Goal: Task Accomplishment & Management: Complete application form

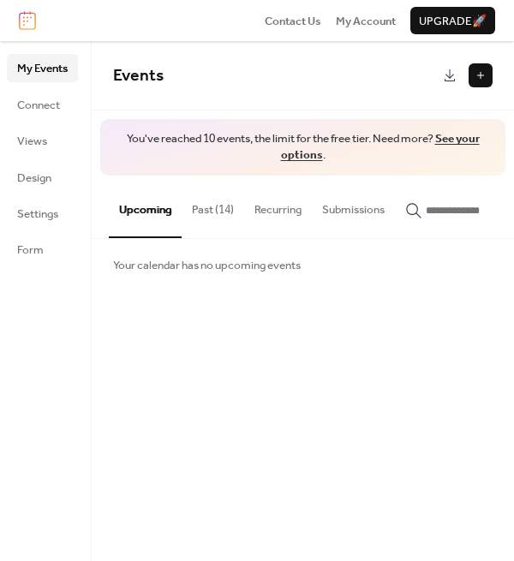
click at [219, 206] on button "Past (14)" at bounding box center [213, 206] width 63 height 60
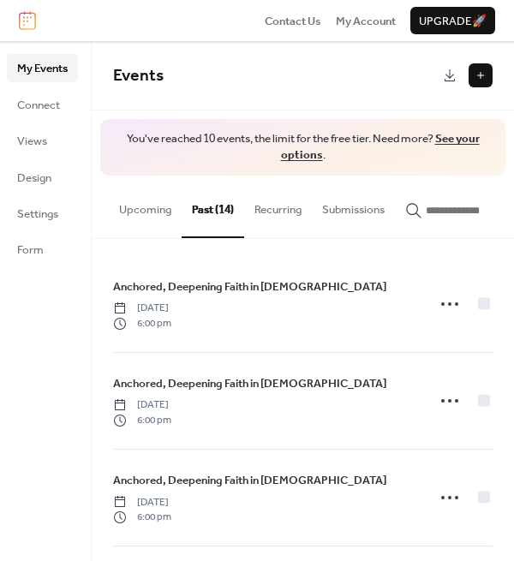
click at [136, 210] on button "Upcoming" at bounding box center [145, 206] width 73 height 60
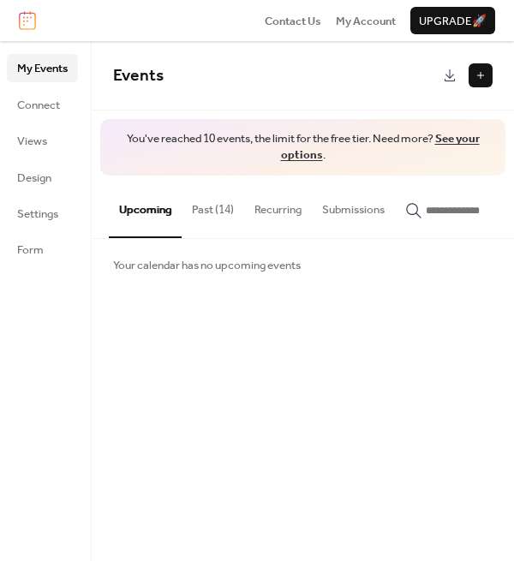
click at [296, 159] on link "See your options" at bounding box center [380, 147] width 199 height 39
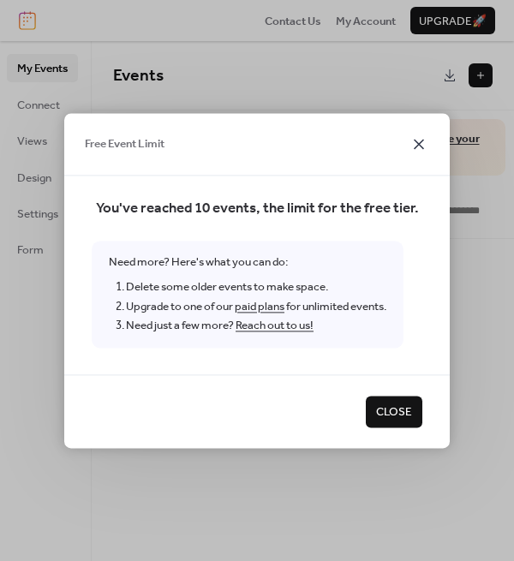
click at [419, 141] on icon at bounding box center [419, 144] width 21 height 21
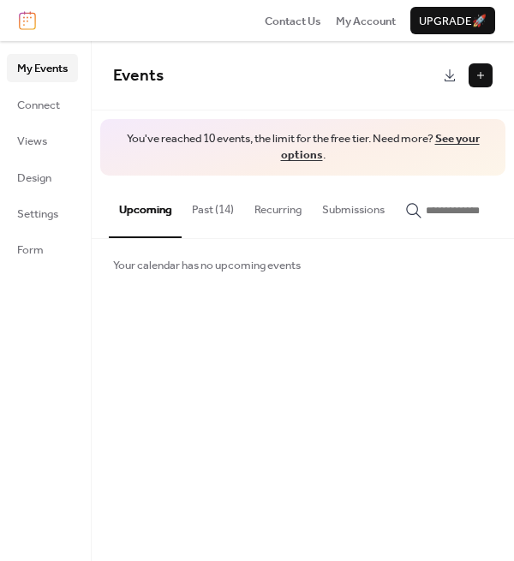
click at [219, 209] on button "Past (14)" at bounding box center [213, 206] width 63 height 60
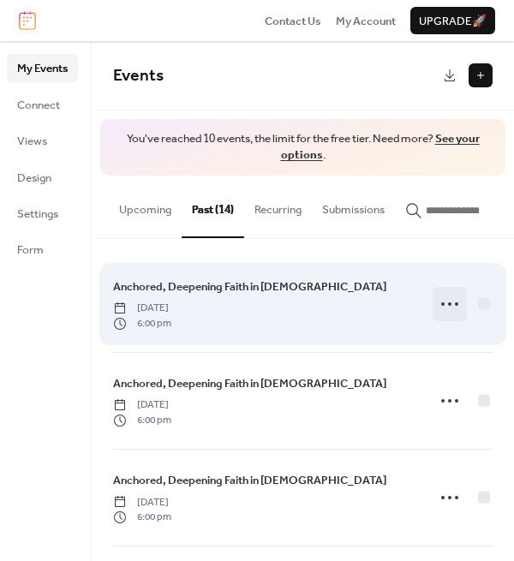
click at [446, 315] on icon at bounding box center [449, 304] width 27 height 27
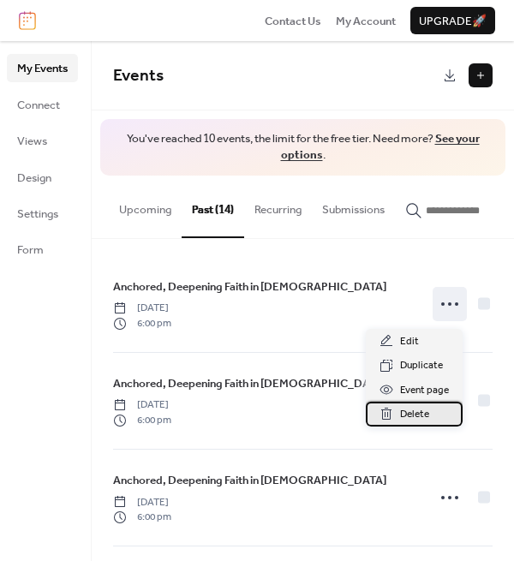
click at [405, 420] on span "Delete" at bounding box center [414, 414] width 29 height 17
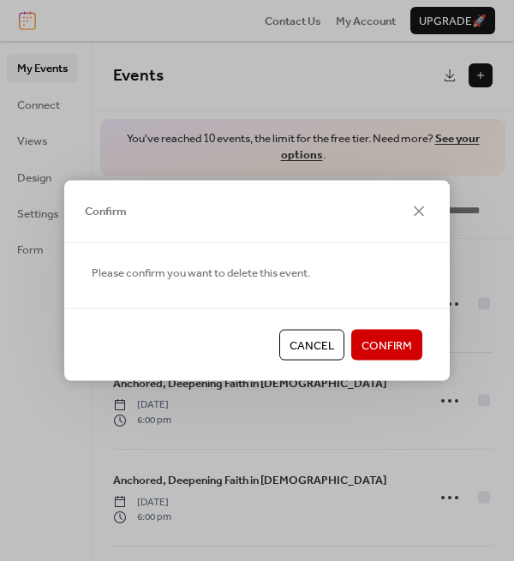
click at [397, 340] on span "Confirm" at bounding box center [387, 346] width 51 height 17
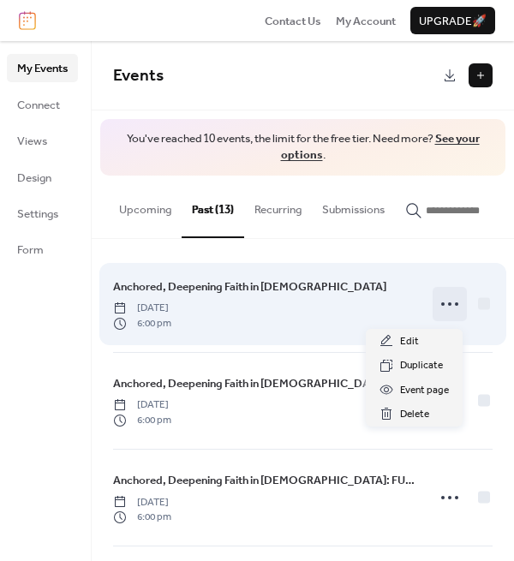
click at [448, 306] on circle at bounding box center [449, 304] width 3 height 3
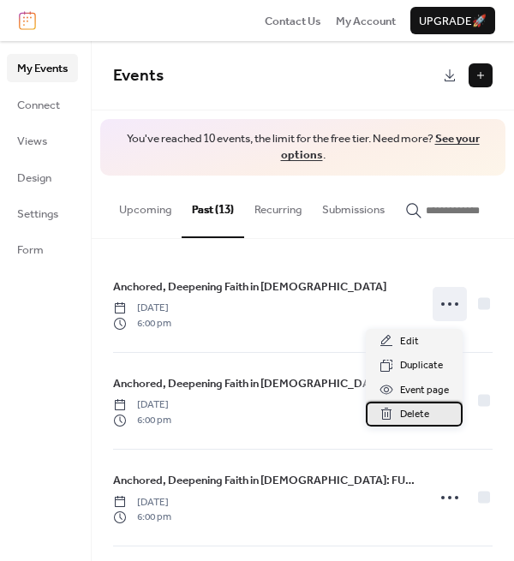
click at [405, 410] on span "Delete" at bounding box center [414, 414] width 29 height 17
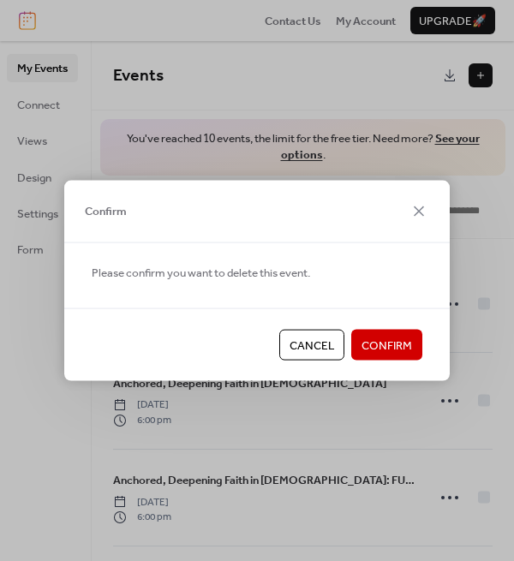
click at [398, 342] on span "Confirm" at bounding box center [387, 346] width 51 height 17
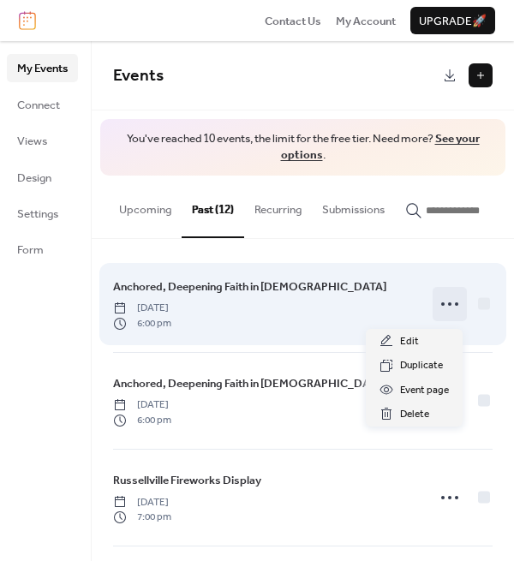
click at [446, 307] on icon at bounding box center [449, 304] width 27 height 27
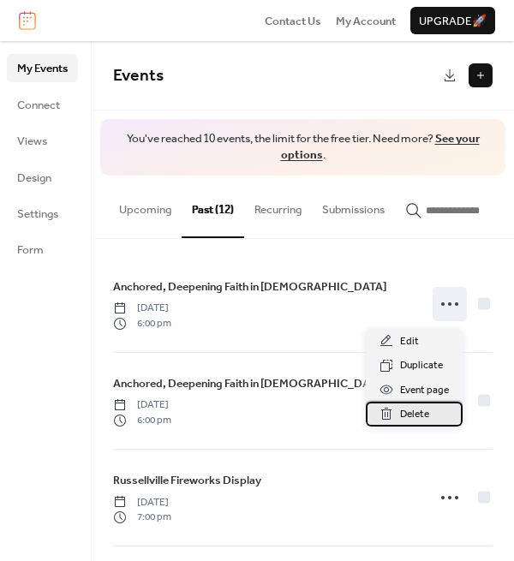
click at [392, 415] on icon at bounding box center [387, 414] width 14 height 14
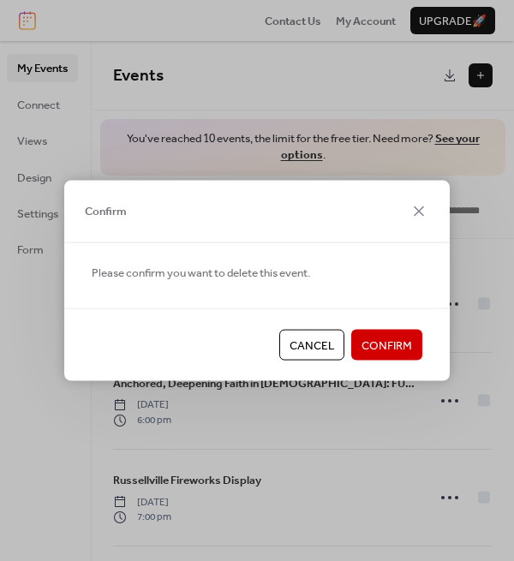
click at [406, 338] on span "Confirm" at bounding box center [387, 346] width 51 height 17
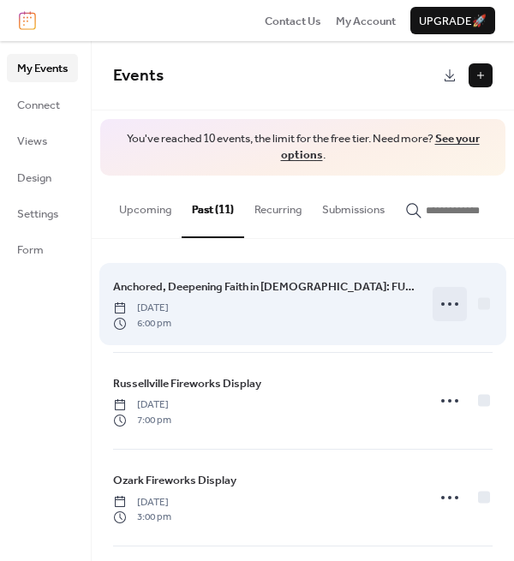
click at [448, 306] on circle at bounding box center [449, 304] width 3 height 3
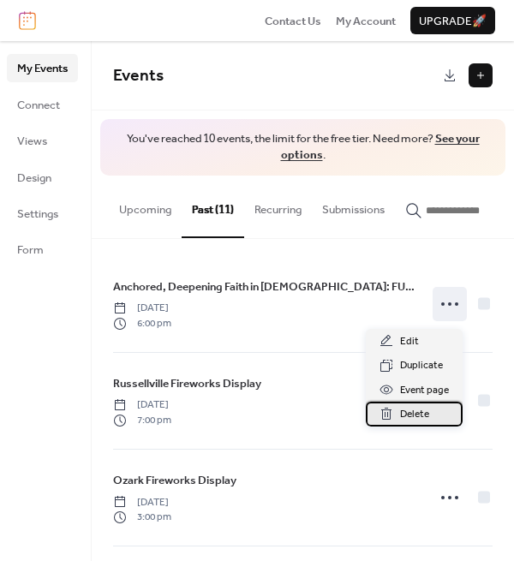
click at [404, 408] on span "Delete" at bounding box center [414, 414] width 29 height 17
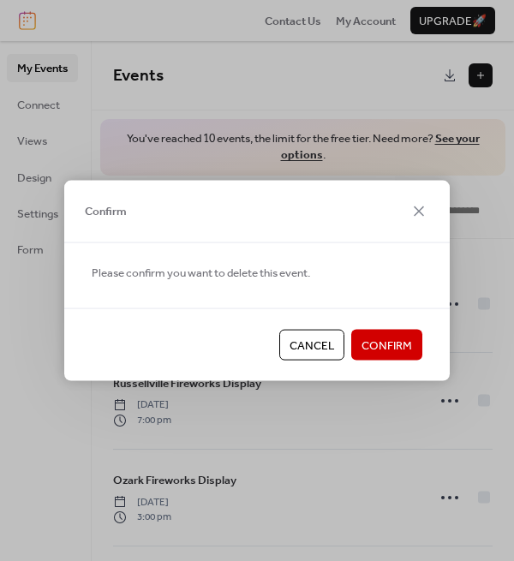
click at [410, 339] on span "Confirm" at bounding box center [387, 346] width 51 height 17
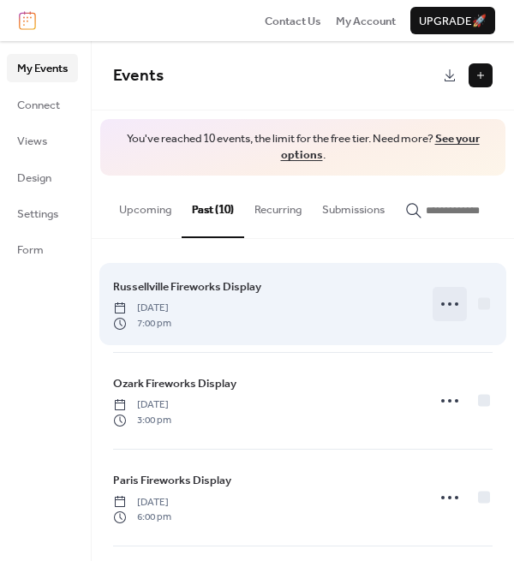
click at [453, 316] on icon at bounding box center [449, 304] width 27 height 27
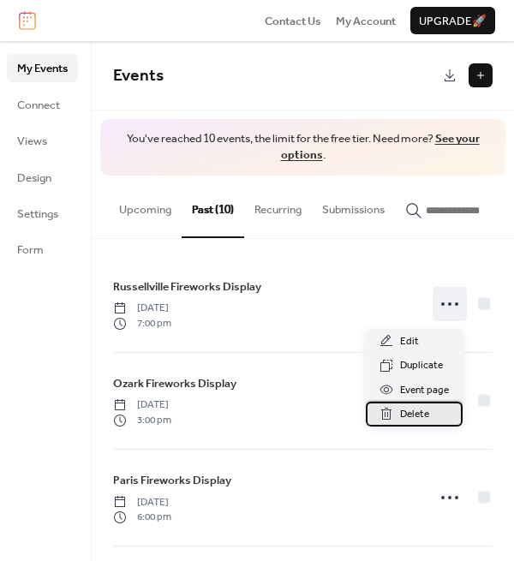
click at [400, 415] on span "Delete" at bounding box center [414, 414] width 29 height 17
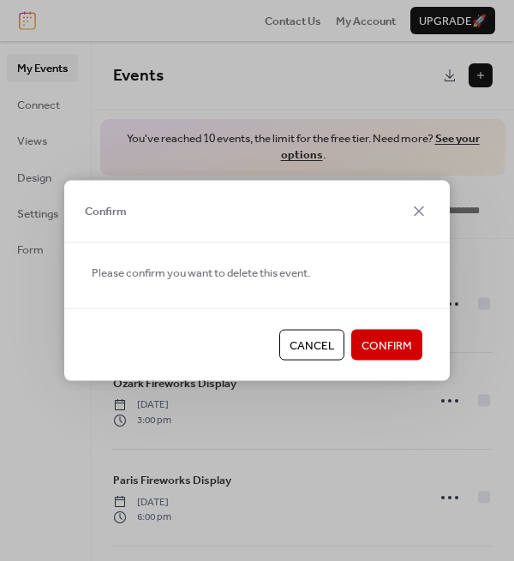
click at [396, 345] on span "Confirm" at bounding box center [387, 346] width 51 height 17
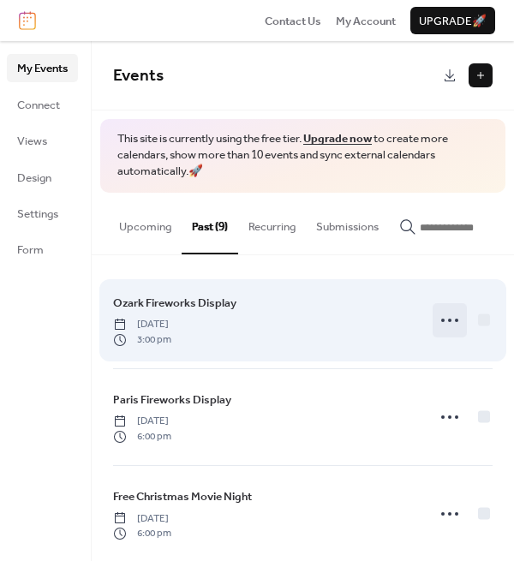
click at [440, 325] on icon at bounding box center [449, 320] width 27 height 27
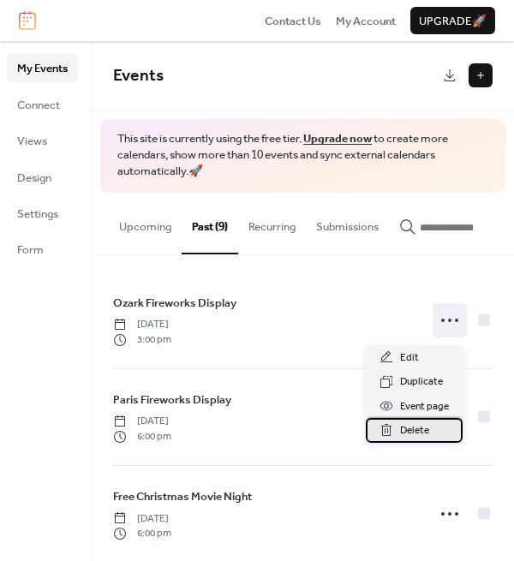
click at [401, 431] on span "Delete" at bounding box center [414, 431] width 29 height 17
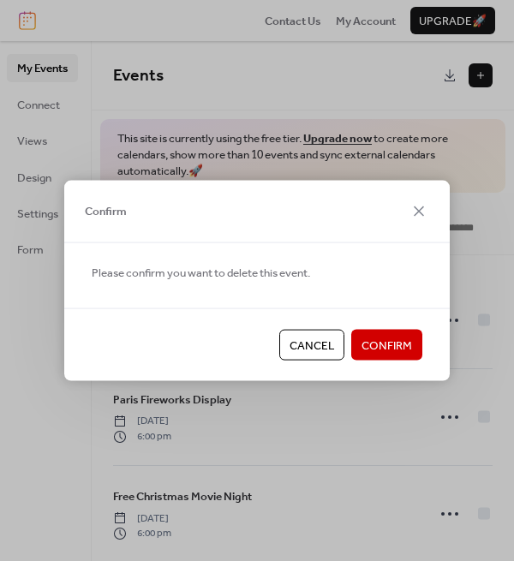
click at [394, 343] on span "Confirm" at bounding box center [387, 346] width 51 height 17
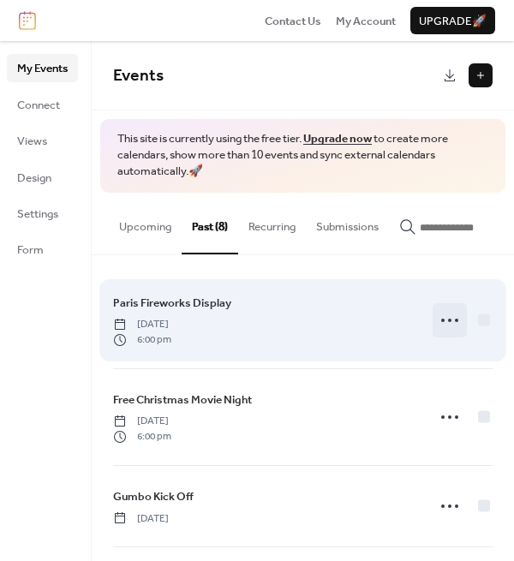
click at [447, 321] on icon at bounding box center [449, 320] width 27 height 27
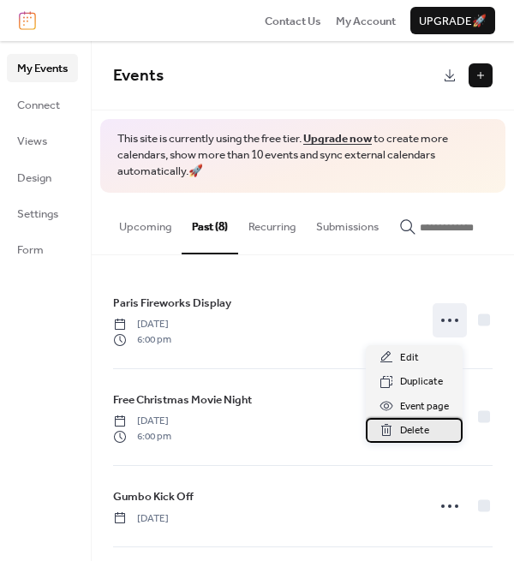
click at [404, 423] on span "Delete" at bounding box center [414, 431] width 29 height 17
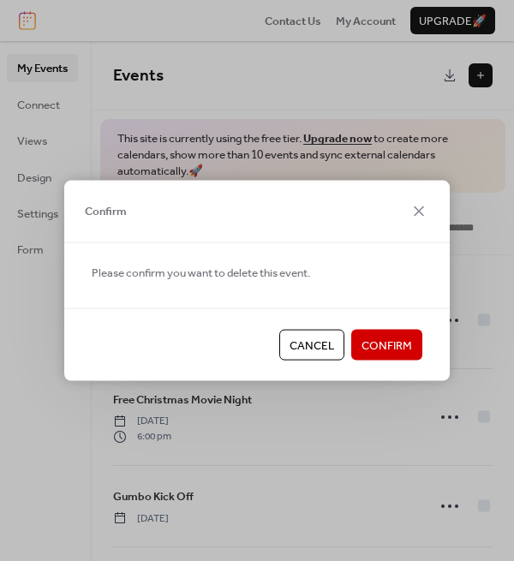
click at [405, 346] on span "Confirm" at bounding box center [387, 346] width 51 height 17
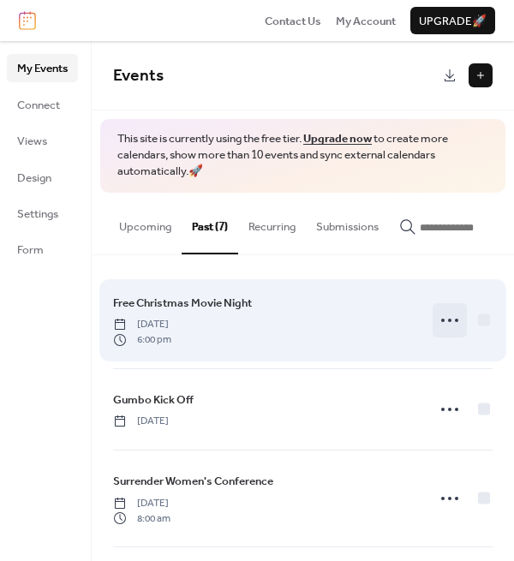
click at [438, 329] on icon at bounding box center [449, 320] width 27 height 27
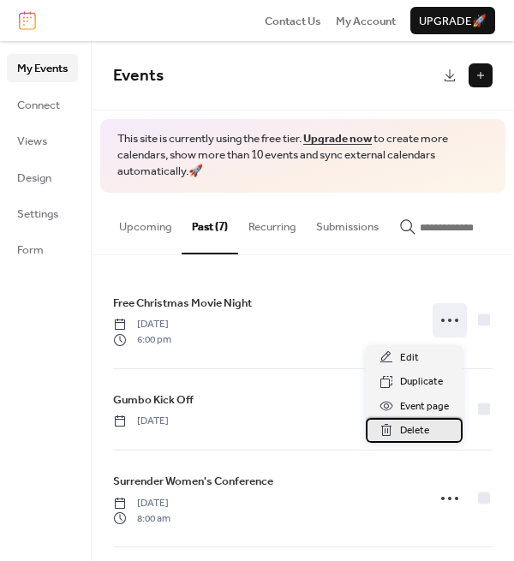
click at [391, 430] on icon at bounding box center [387, 430] width 14 height 14
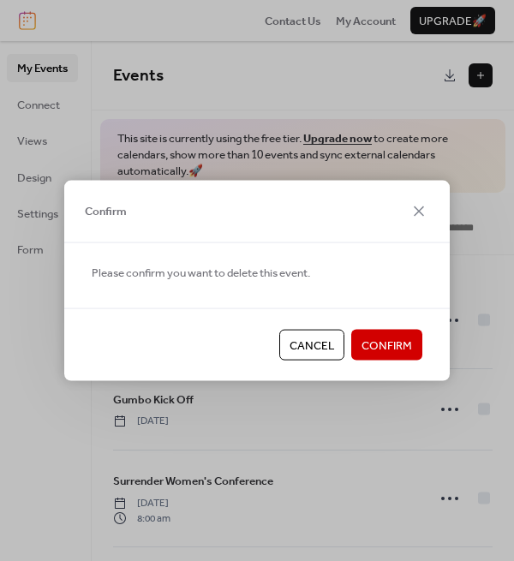
click at [400, 351] on span "Confirm" at bounding box center [387, 346] width 51 height 17
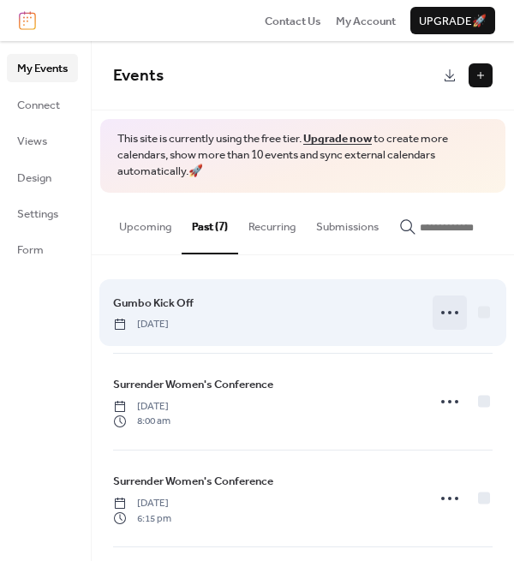
click at [446, 314] on icon at bounding box center [449, 312] width 27 height 27
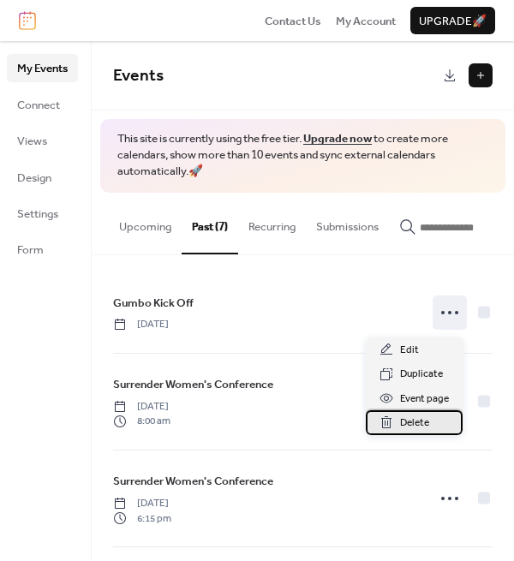
click at [408, 423] on span "Delete" at bounding box center [414, 423] width 29 height 17
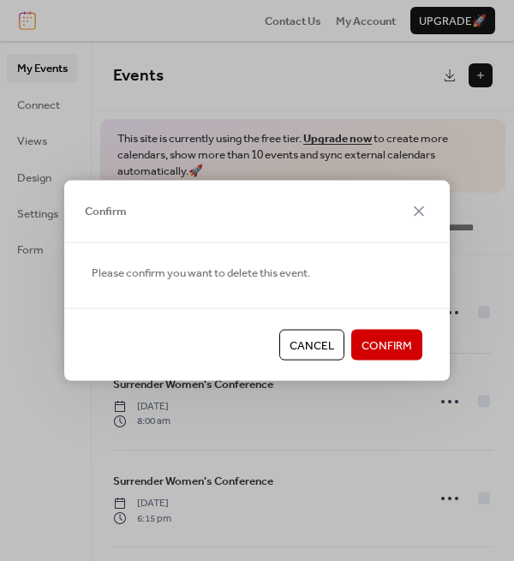
click at [394, 339] on span "Confirm" at bounding box center [387, 346] width 51 height 17
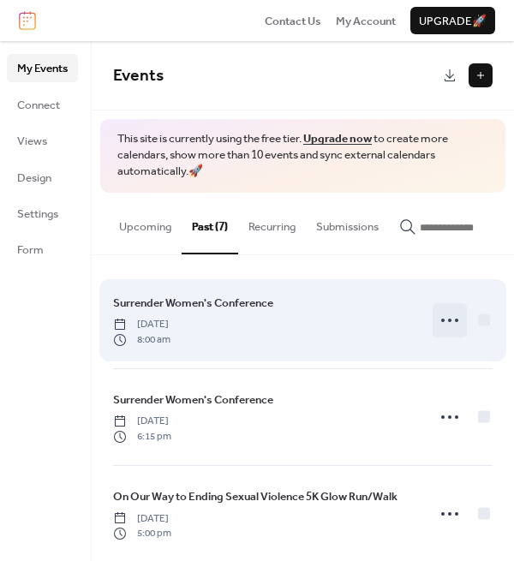
click at [442, 324] on icon at bounding box center [449, 320] width 27 height 27
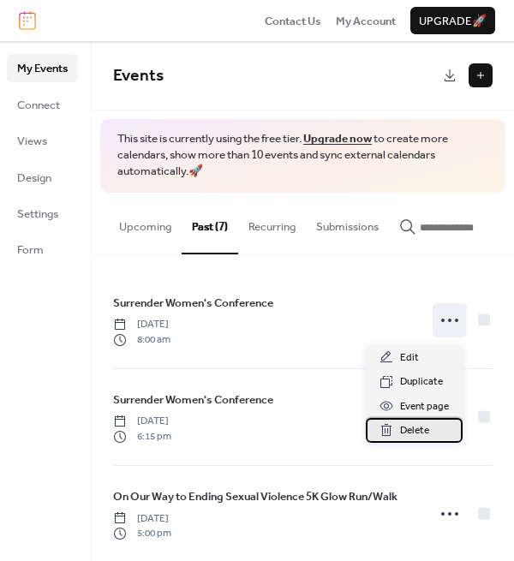
click at [407, 425] on span "Delete" at bounding box center [414, 431] width 29 height 17
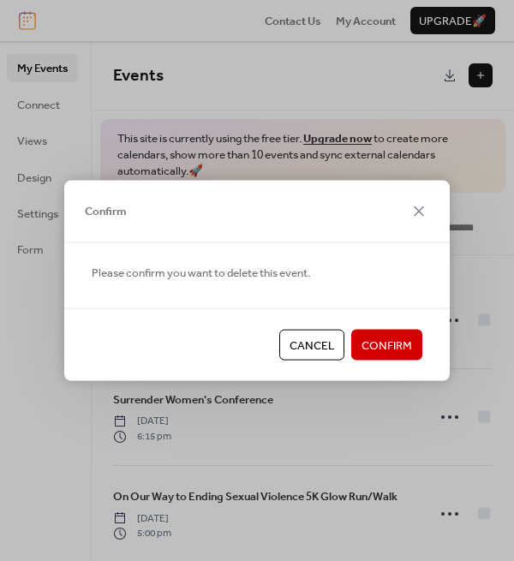
click at [401, 349] on span "Confirm" at bounding box center [387, 346] width 51 height 17
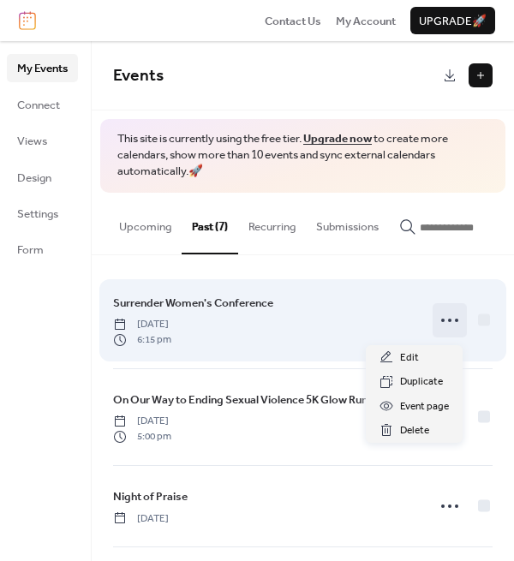
click at [436, 320] on icon at bounding box center [449, 320] width 27 height 27
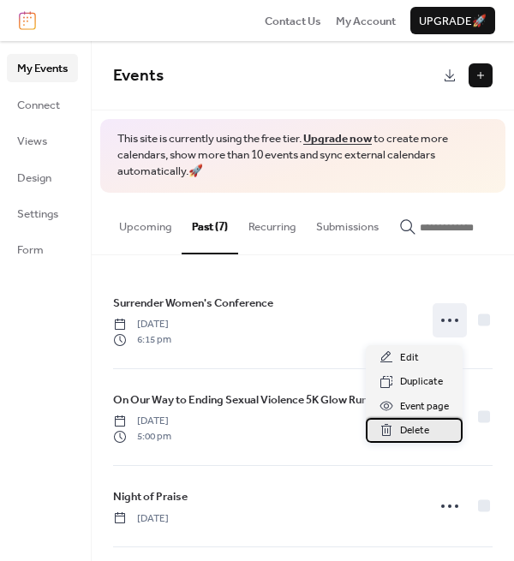
click at [413, 429] on span "Delete" at bounding box center [414, 431] width 29 height 17
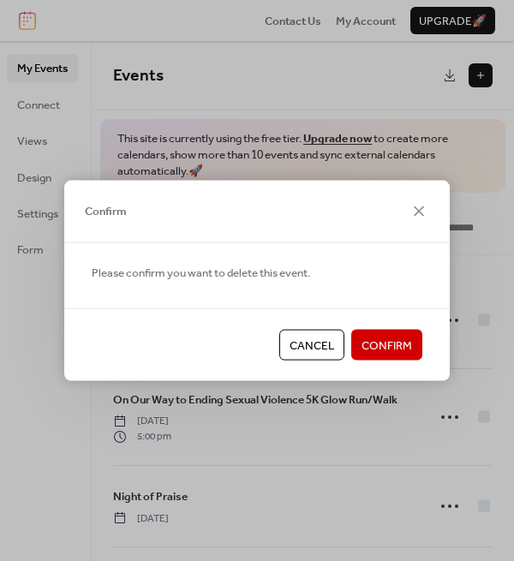
click at [401, 338] on span "Confirm" at bounding box center [387, 346] width 51 height 17
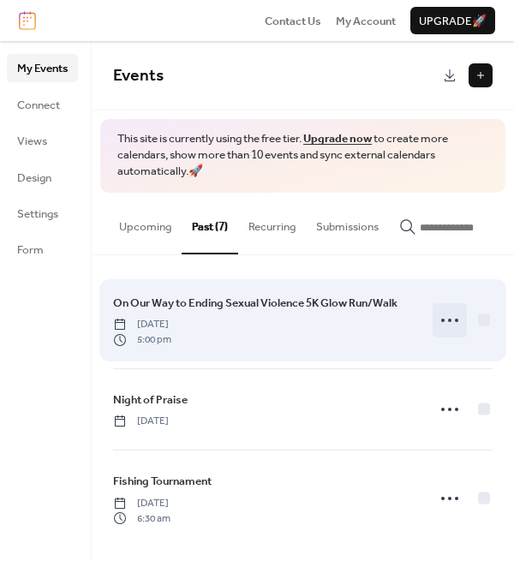
click at [442, 324] on icon at bounding box center [449, 320] width 27 height 27
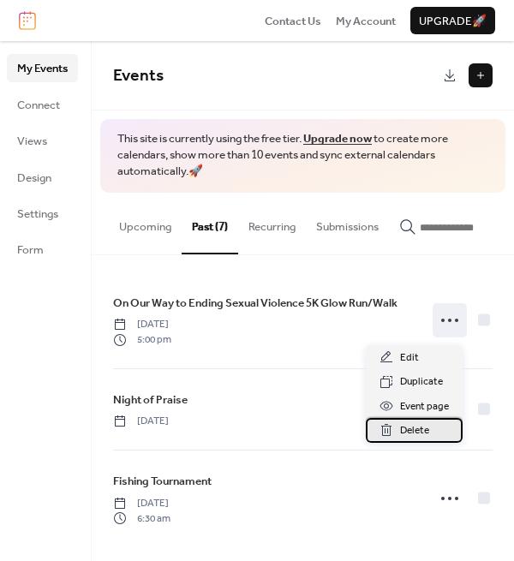
click at [397, 427] on div "Delete" at bounding box center [414, 430] width 97 height 24
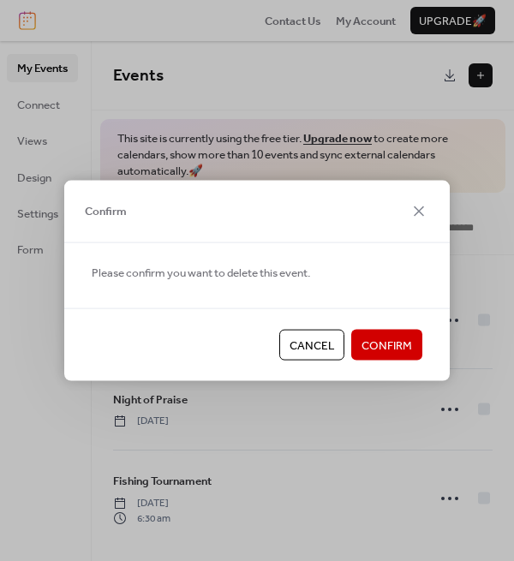
click at [386, 345] on span "Confirm" at bounding box center [387, 346] width 51 height 17
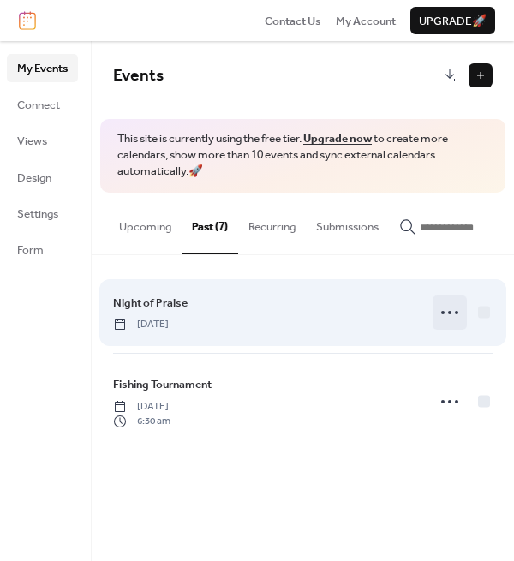
click at [449, 319] on icon at bounding box center [449, 312] width 27 height 27
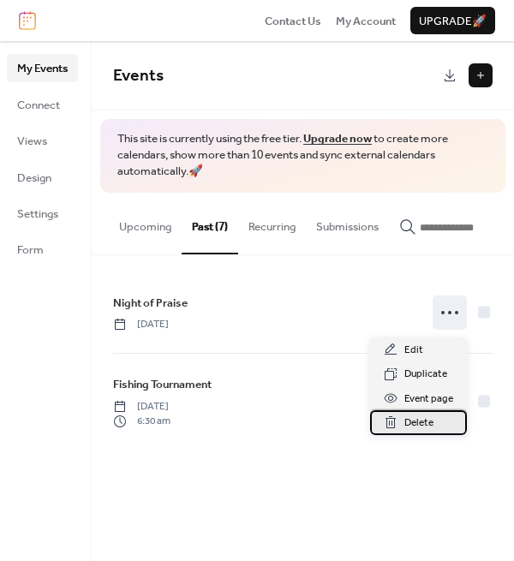
click at [416, 418] on span "Delete" at bounding box center [419, 423] width 29 height 17
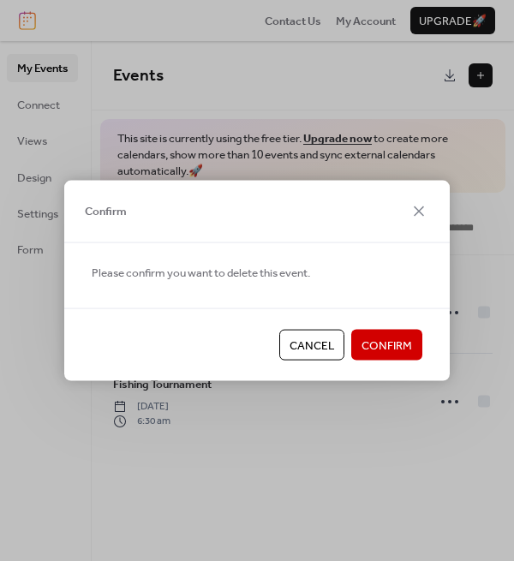
click at [389, 338] on span "Confirm" at bounding box center [387, 346] width 51 height 17
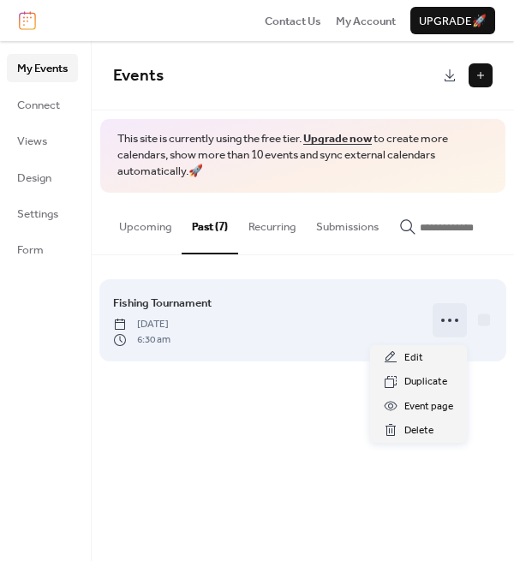
click at [447, 318] on icon at bounding box center [449, 320] width 27 height 27
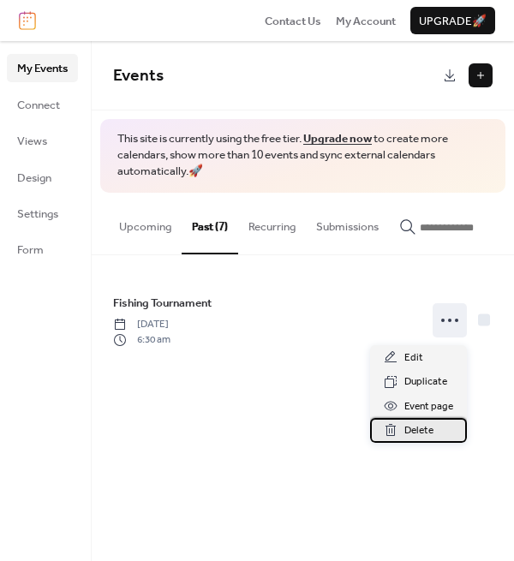
click at [405, 435] on span "Delete" at bounding box center [419, 431] width 29 height 17
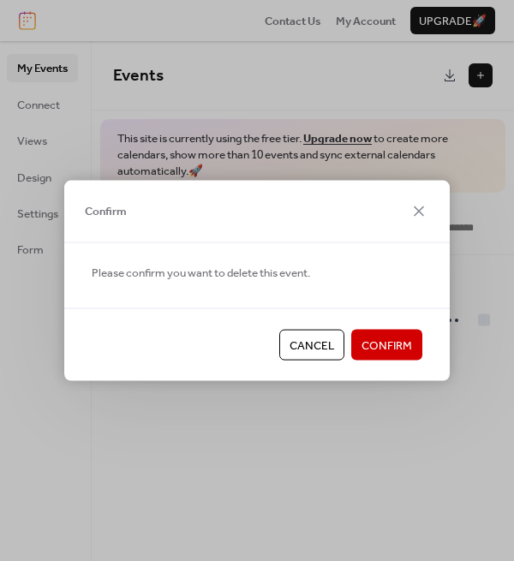
click at [399, 343] on span "Confirm" at bounding box center [387, 346] width 51 height 17
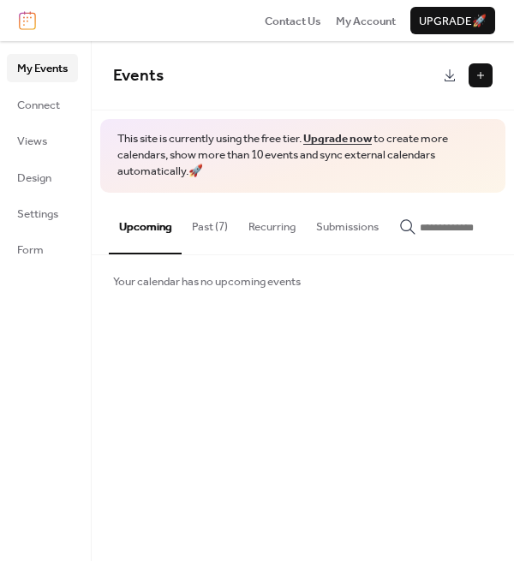
click at [209, 232] on button "Past (7)" at bounding box center [210, 223] width 57 height 60
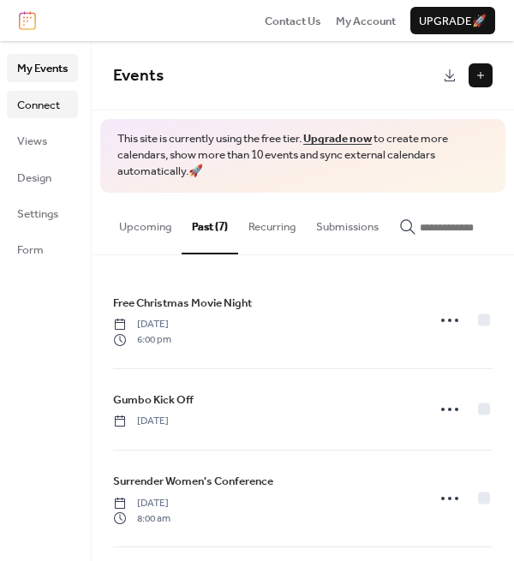
click at [51, 114] on span "Connect" at bounding box center [38, 105] width 43 height 17
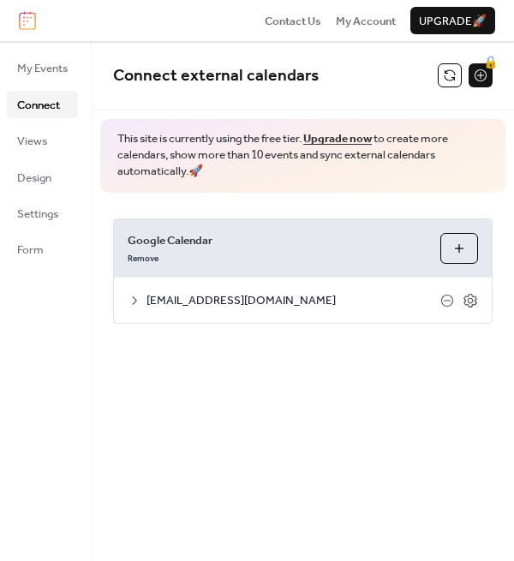
click at [237, 299] on span "events@growjoco.com" at bounding box center [294, 300] width 294 height 17
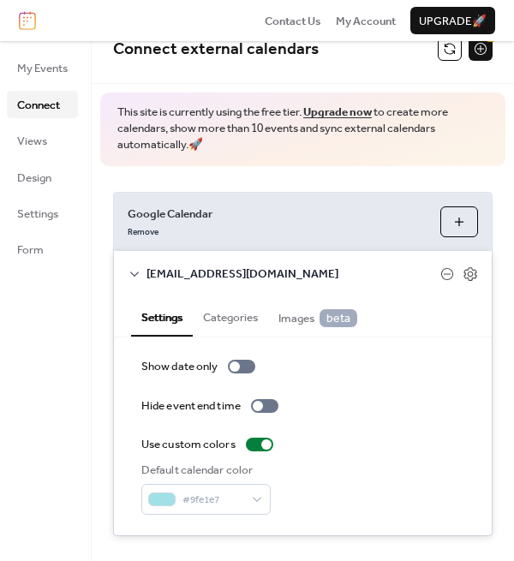
scroll to position [51, 0]
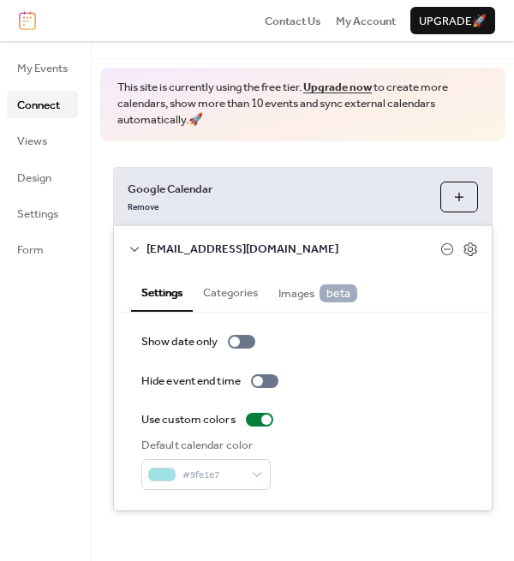
click at [285, 154] on div "Google Calendar Remove Choose Calendars events@growjoco.com Settings Categories…" at bounding box center [303, 339] width 423 height 397
click at [371, 22] on span "My Account" at bounding box center [366, 21] width 60 height 17
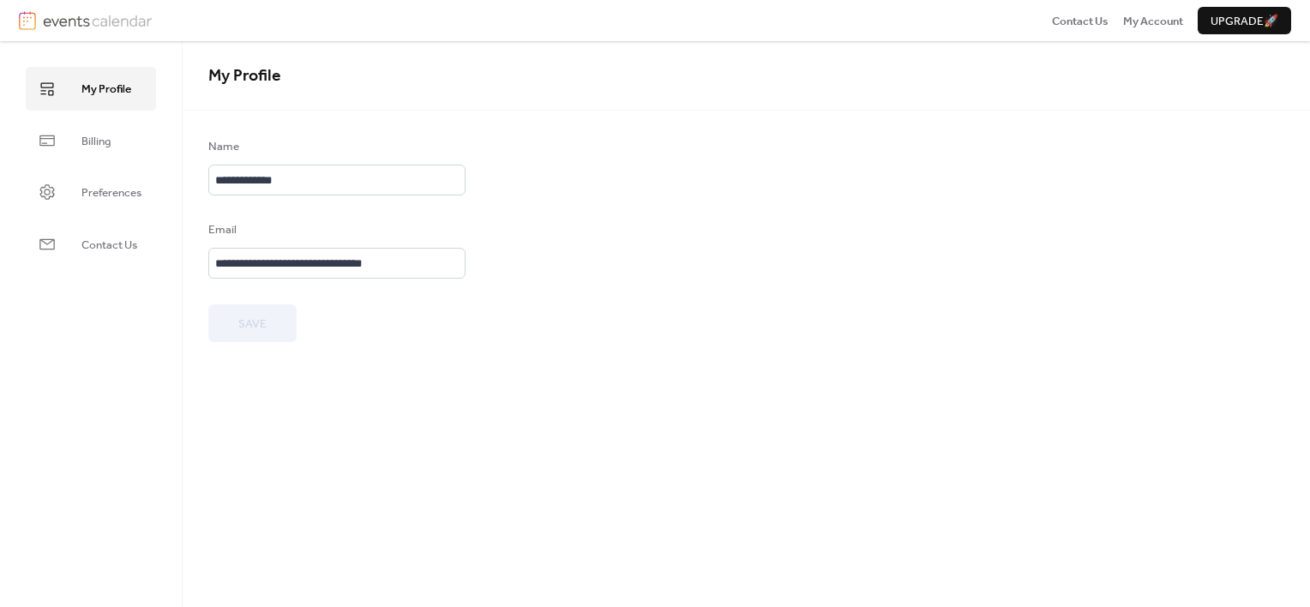
click at [1217, 15] on span "Upgrade 🚀" at bounding box center [1244, 21] width 68 height 17
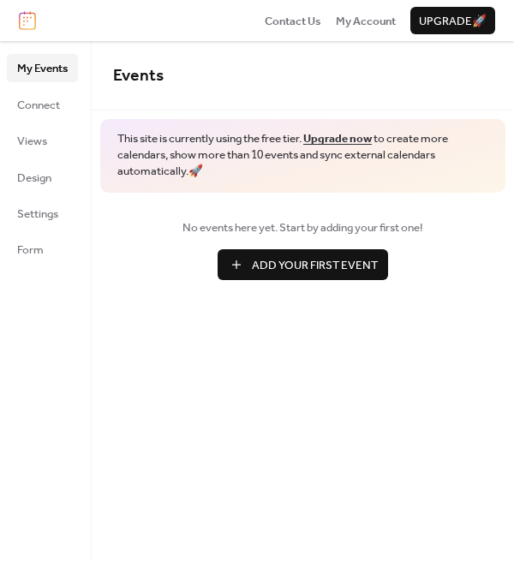
click at [293, 261] on span "Add Your First Event" at bounding box center [315, 265] width 126 height 17
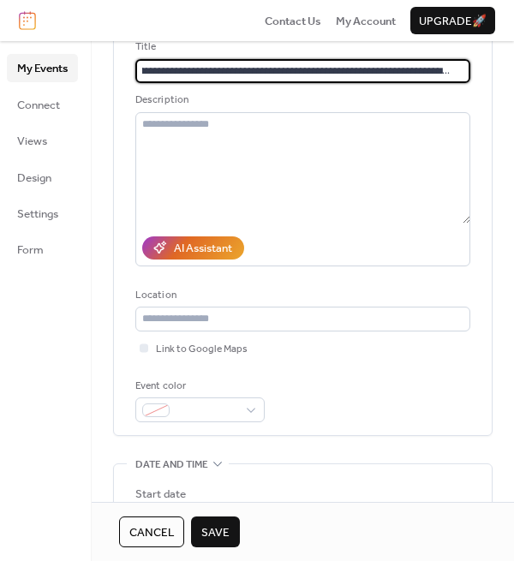
scroll to position [171, 0]
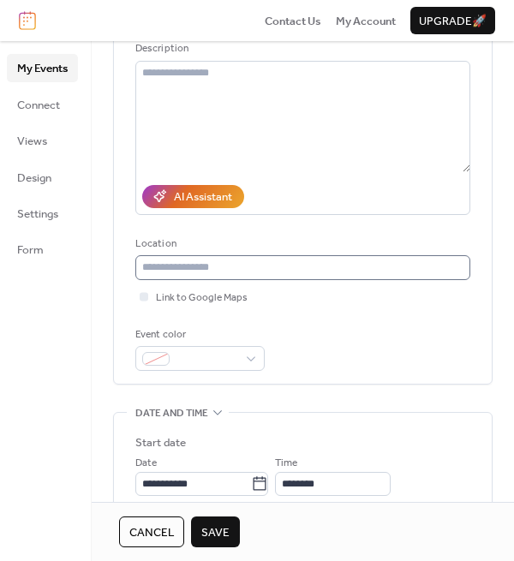
type input "**********"
click at [215, 271] on input "text" at bounding box center [302, 267] width 335 height 24
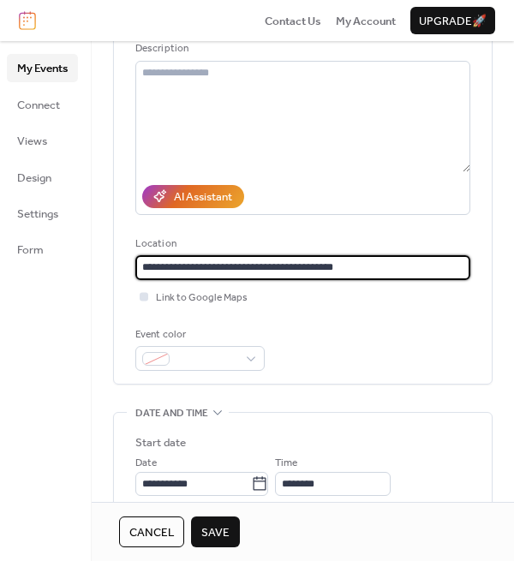
type input "**********"
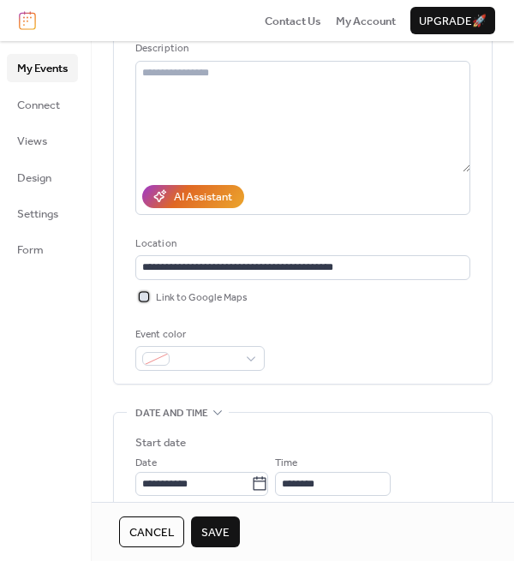
click at [147, 297] on div at bounding box center [144, 296] width 9 height 9
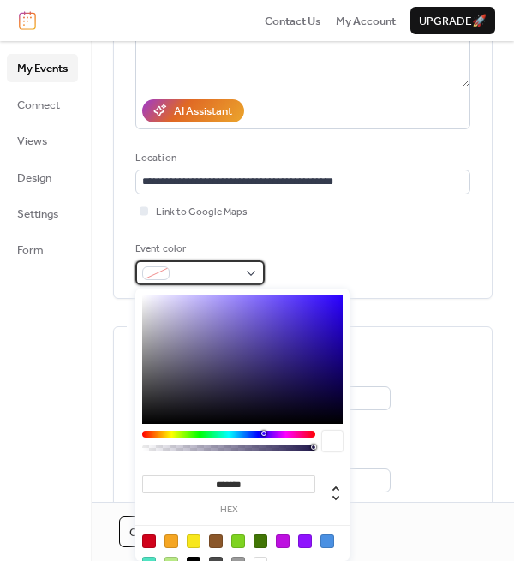
click at [255, 273] on div at bounding box center [199, 273] width 129 height 24
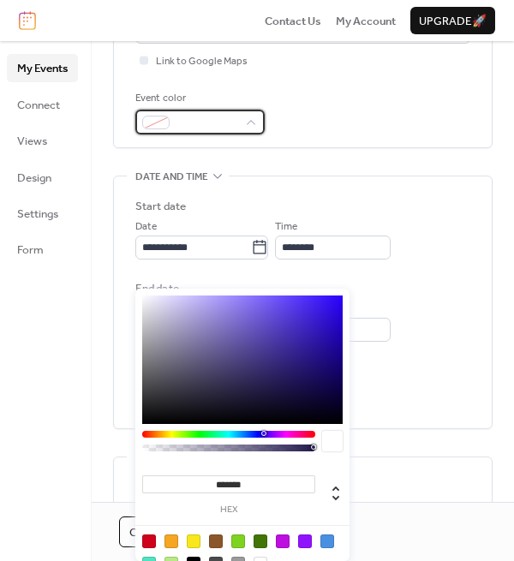
scroll to position [429, 0]
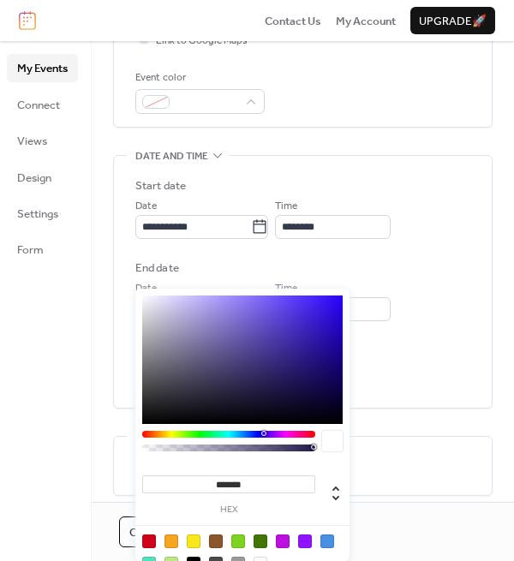
click at [315, 328] on div "******* hex" at bounding box center [242, 437] width 214 height 297
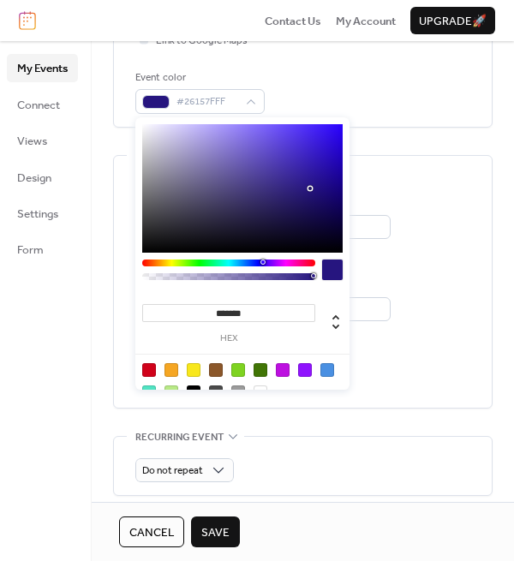
click at [310, 189] on div at bounding box center [242, 188] width 201 height 129
type input "*******"
click at [319, 165] on div at bounding box center [242, 188] width 201 height 129
click at [451, 271] on label "End date" at bounding box center [302, 268] width 335 height 17
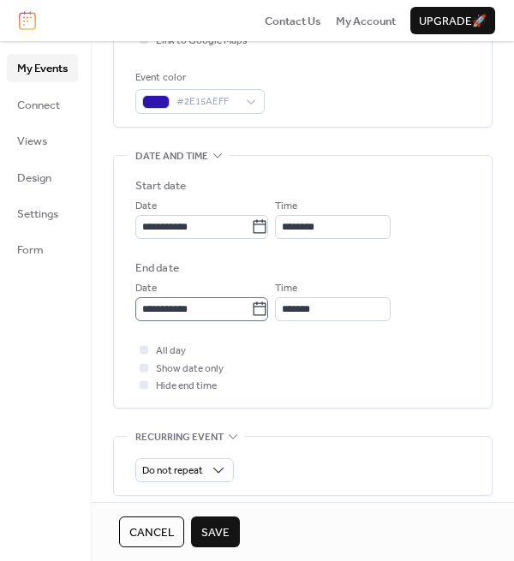
click at [268, 312] on icon at bounding box center [259, 309] width 17 height 17
click at [251, 312] on input "**********" at bounding box center [193, 309] width 116 height 24
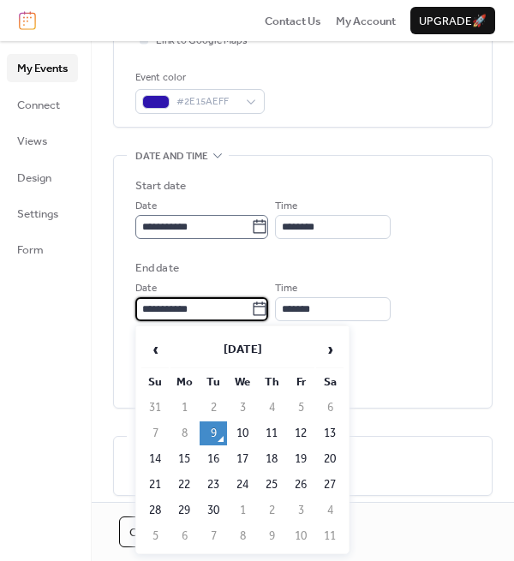
click at [265, 237] on label "**********" at bounding box center [201, 227] width 133 height 24
click at [251, 237] on input "**********" at bounding box center [193, 227] width 116 height 24
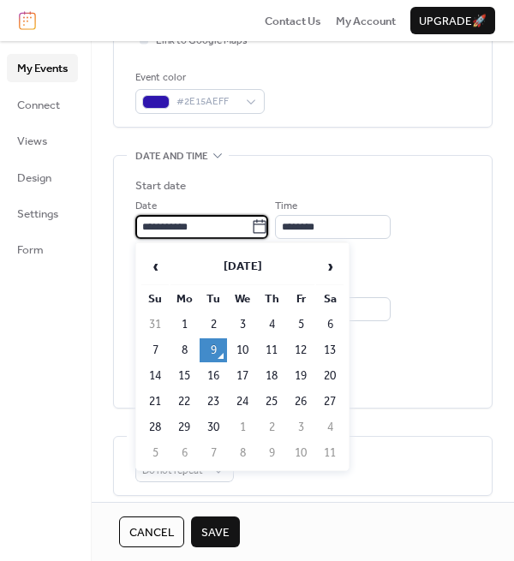
click at [267, 223] on icon at bounding box center [260, 226] width 13 height 14
click at [251, 223] on input "**********" at bounding box center [193, 227] width 116 height 24
click at [204, 376] on td "16" at bounding box center [213, 376] width 27 height 24
type input "**********"
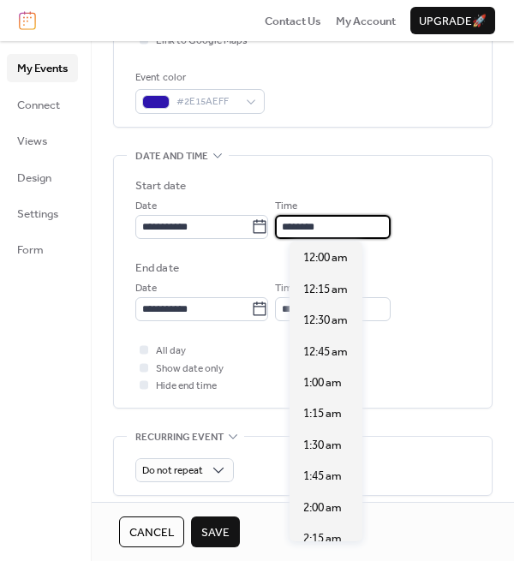
click at [314, 227] on input "********" at bounding box center [333, 227] width 116 height 24
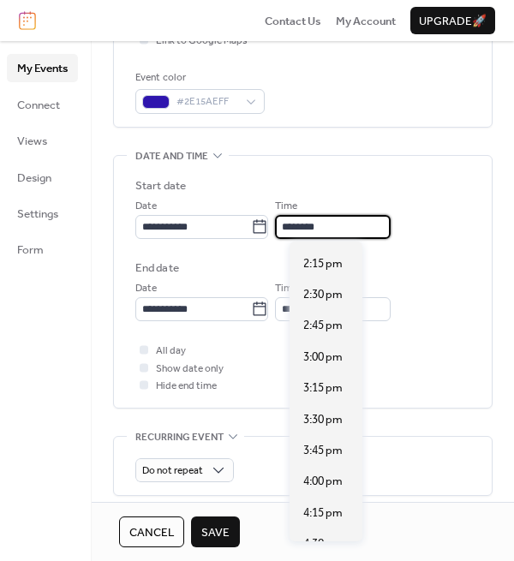
scroll to position [1926, 0]
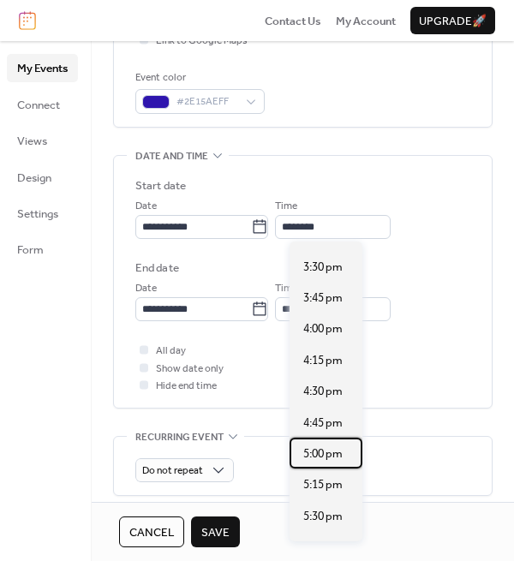
drag, startPoint x: 333, startPoint y: 454, endPoint x: 268, endPoint y: 339, distance: 131.6
click at [331, 453] on span "5:00 pm" at bounding box center [322, 454] width 39 height 17
type input "*******"
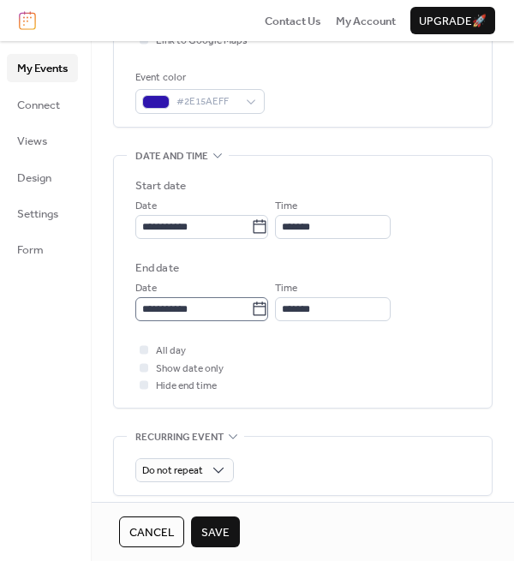
click at [267, 306] on icon at bounding box center [260, 309] width 13 height 14
click at [251, 306] on input "**********" at bounding box center [193, 309] width 116 height 24
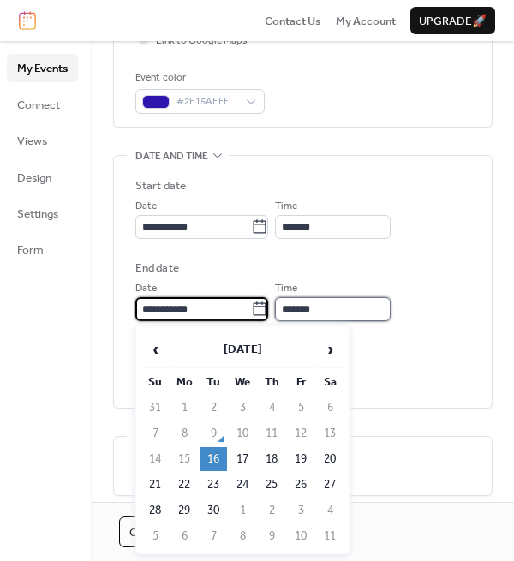
click at [325, 305] on input "*******" at bounding box center [333, 309] width 116 height 24
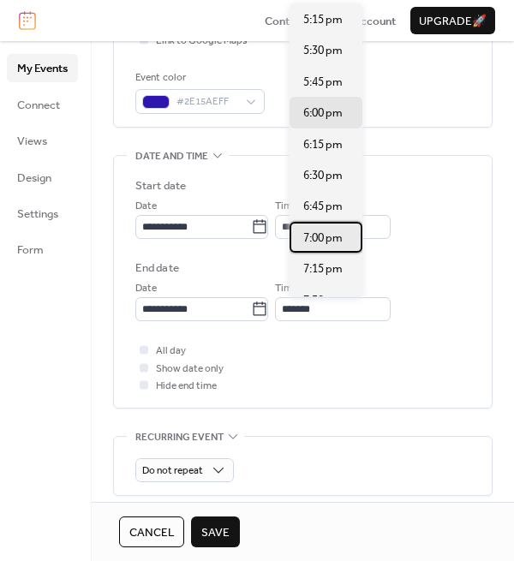
click at [314, 236] on span "7:00 pm" at bounding box center [322, 238] width 39 height 17
type input "*******"
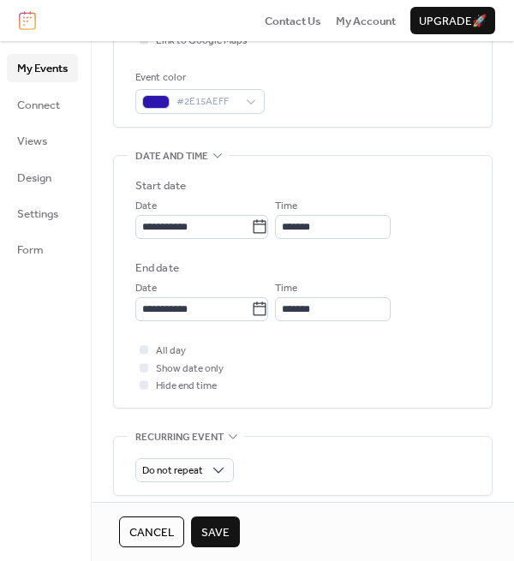
click at [343, 350] on div "All day Show date only Hide end time" at bounding box center [302, 368] width 335 height 52
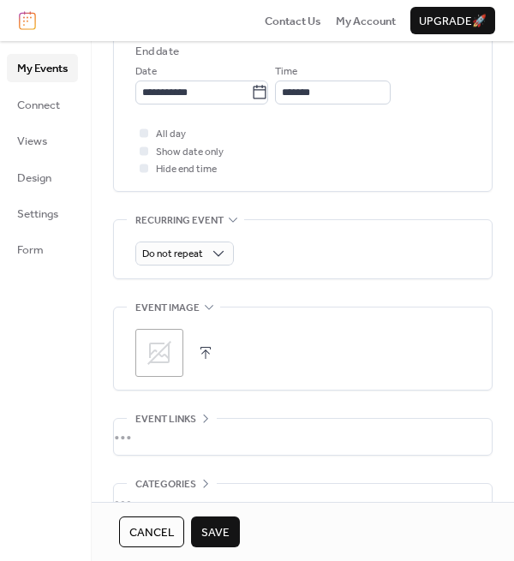
scroll to position [686, 0]
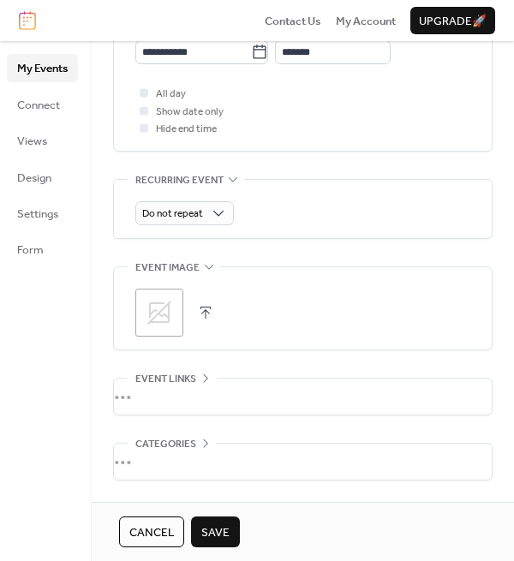
click at [216, 531] on span "Save" at bounding box center [215, 533] width 28 height 17
